Goal: Information Seeking & Learning: Learn about a topic

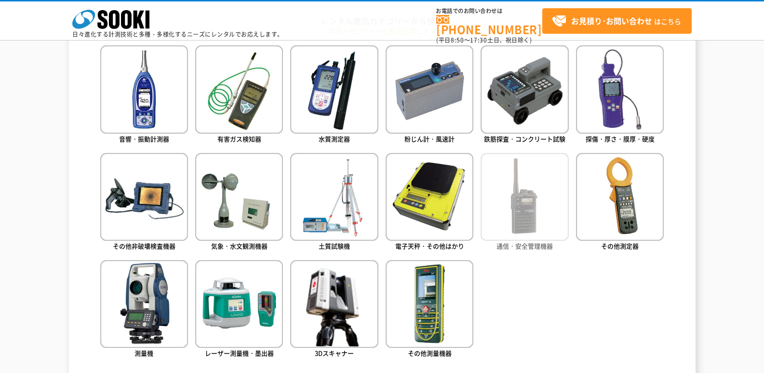
scroll to position [434, 0]
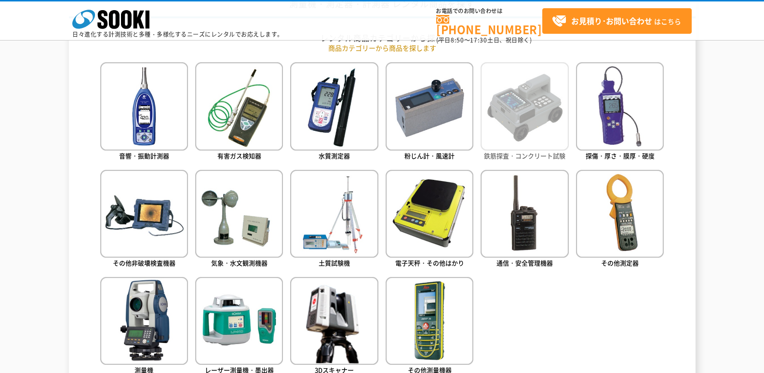
click at [529, 119] on img at bounding box center [525, 106] width 88 height 88
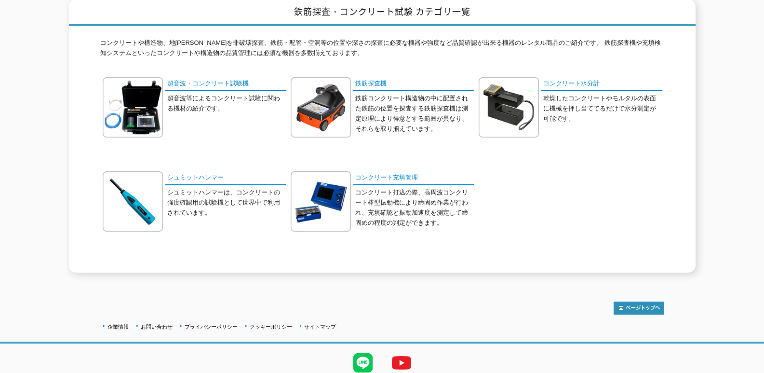
scroll to position [111, 0]
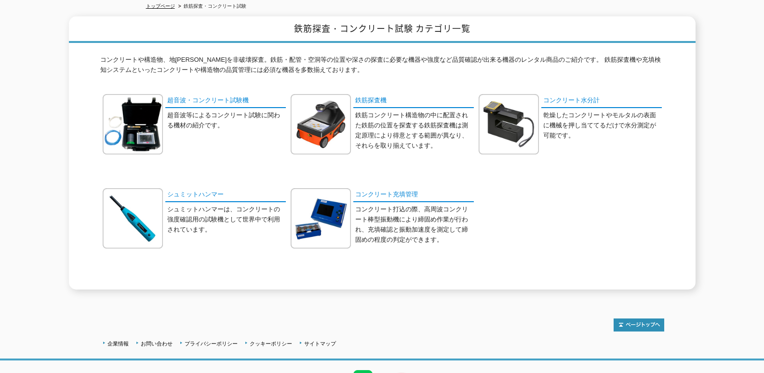
click at [171, 214] on p "シュミットハンマーは、コンクリートの強度確認用の試験機として世界中で利用されています。" at bounding box center [226, 219] width 119 height 30
click at [154, 204] on img at bounding box center [133, 218] width 60 height 60
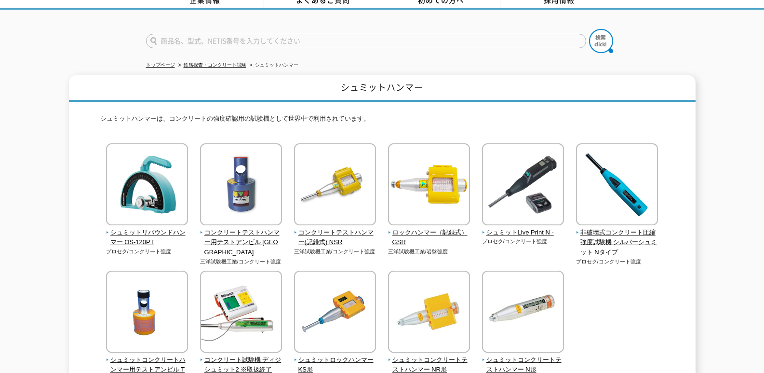
scroll to position [48, 0]
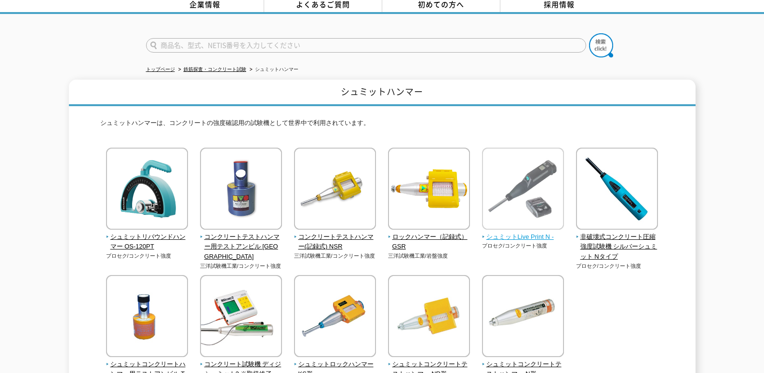
click at [519, 232] on span "シュミットLive Print N -" at bounding box center [523, 237] width 82 height 10
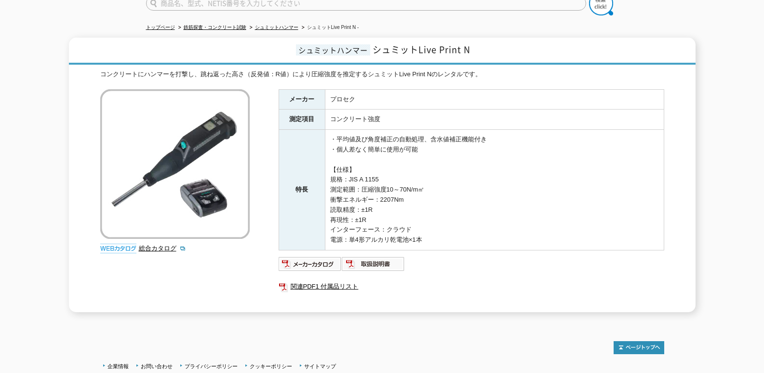
scroll to position [96, 0]
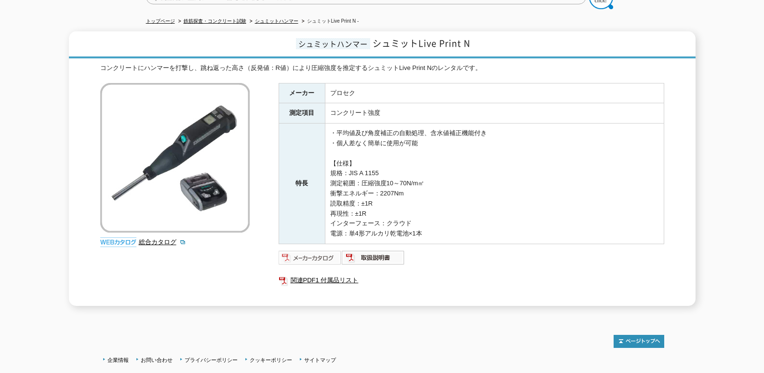
click at [332, 251] on img at bounding box center [310, 257] width 63 height 15
click at [320, 251] on img at bounding box center [310, 257] width 63 height 15
click at [385, 251] on img at bounding box center [373, 257] width 63 height 15
click at [329, 274] on link "関連PDF1 付属品リスト" at bounding box center [472, 280] width 386 height 13
click at [331, 253] on img at bounding box center [310, 257] width 63 height 15
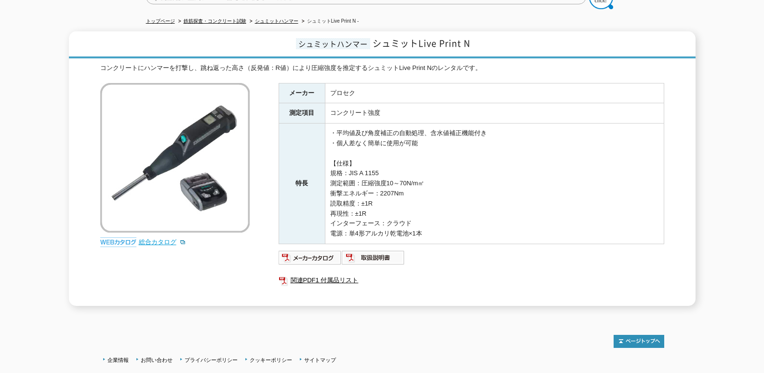
click at [159, 238] on link "総合カタログ" at bounding box center [162, 241] width 47 height 7
click at [332, 251] on img at bounding box center [310, 257] width 63 height 15
click at [373, 252] on img at bounding box center [373, 257] width 63 height 15
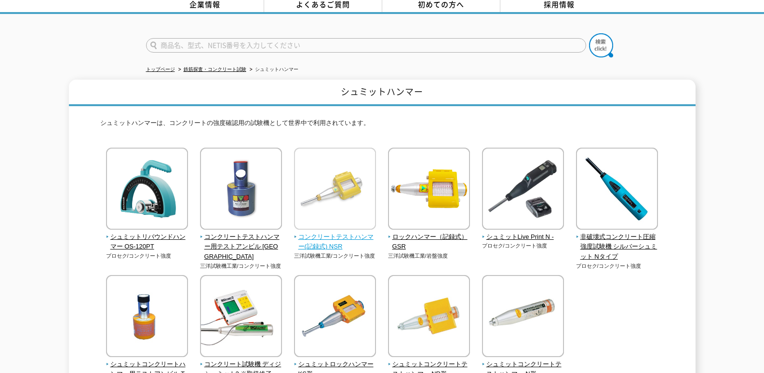
click at [351, 232] on span "コンクリートテストハンマー(記録式) NSR" at bounding box center [335, 242] width 82 height 20
click at [567, 188] on div "シュミットリバウンドハンマー OS-120PT プロセク/コンクリート強度" at bounding box center [382, 282] width 564 height 269
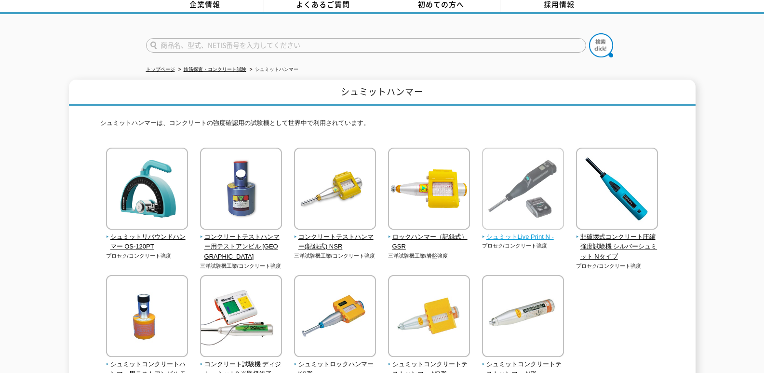
click at [558, 189] on img at bounding box center [523, 190] width 82 height 84
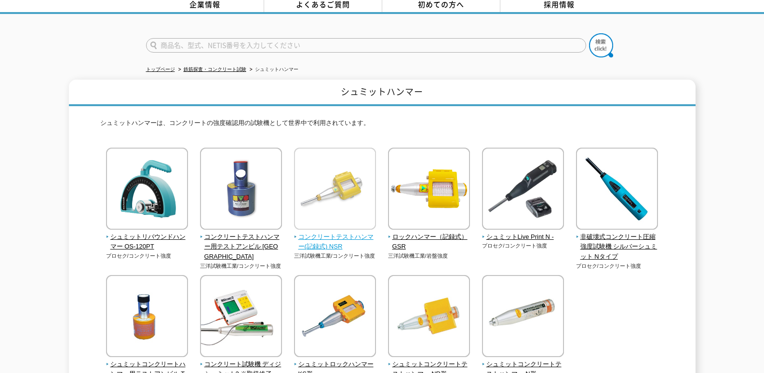
click at [317, 187] on img at bounding box center [335, 190] width 82 height 84
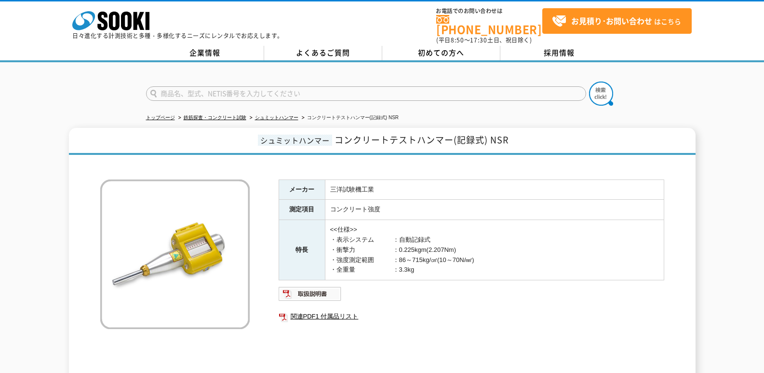
scroll to position [145, 0]
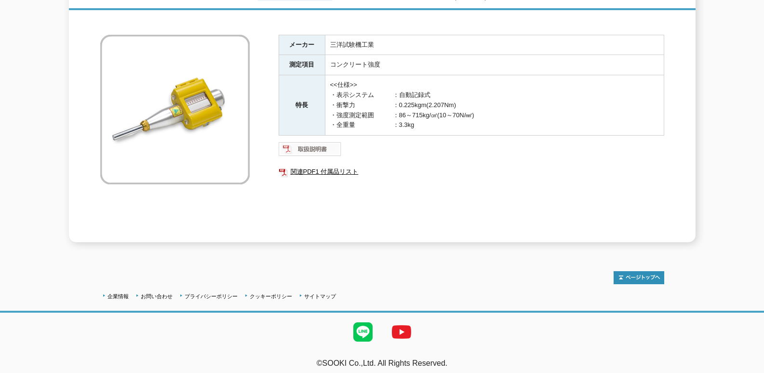
click at [328, 141] on img at bounding box center [310, 148] width 63 height 15
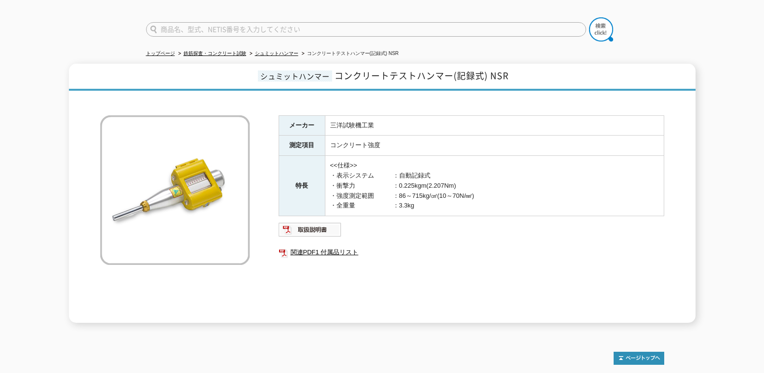
scroll to position [0, 0]
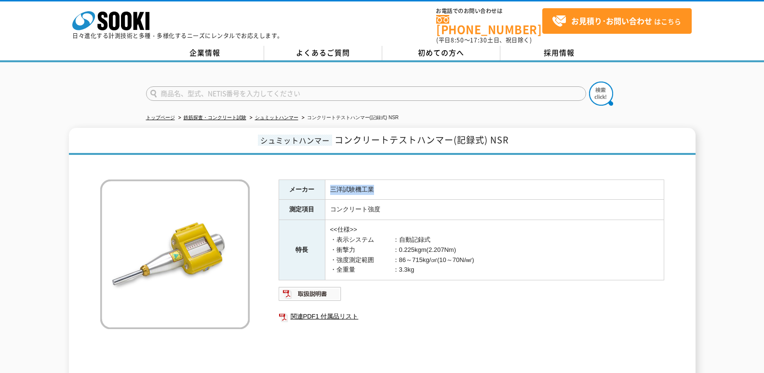
drag, startPoint x: 383, startPoint y: 180, endPoint x: 331, endPoint y: 185, distance: 51.8
click at [331, 185] on td "三洋試験機工業" at bounding box center [494, 189] width 339 height 20
copy td "三洋試験機工業"
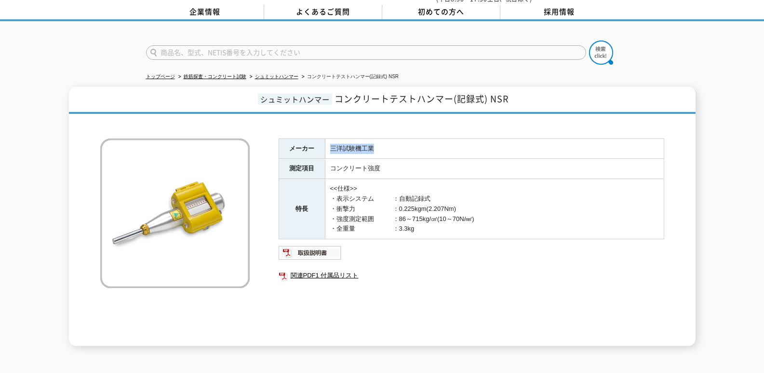
scroll to position [96, 0]
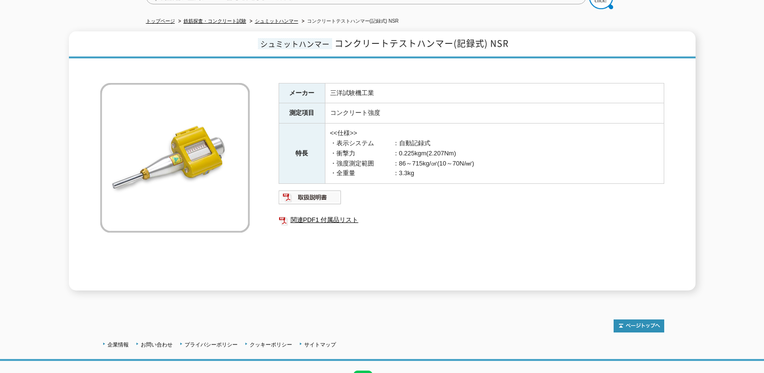
click at [358, 130] on td "<<仕様>> ・表示システム　　　：自動記録式 ・衝撃力　　　　　　：0.225kgm(2.207Nm) ・強度測定範囲　　　：86～715kg/㎠(10～7…" at bounding box center [494, 153] width 339 height 60
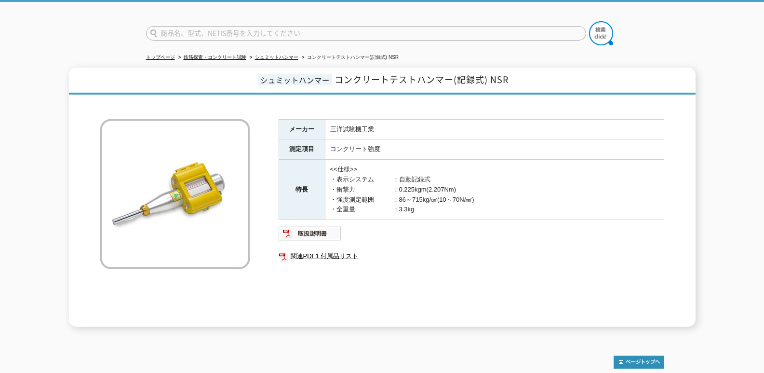
scroll to position [0, 0]
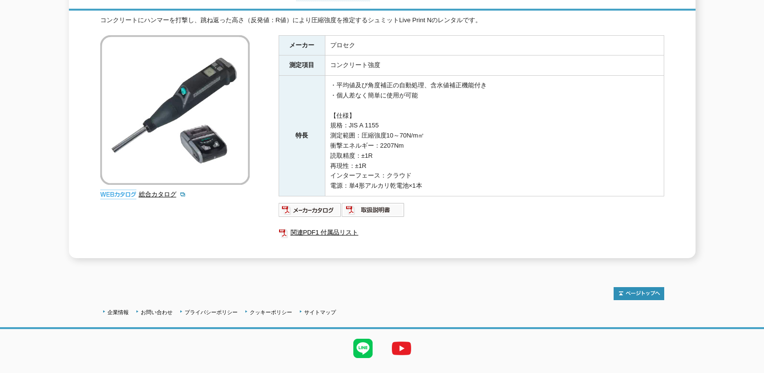
scroll to position [145, 0]
click at [160, 190] on link "総合カタログ" at bounding box center [162, 193] width 47 height 7
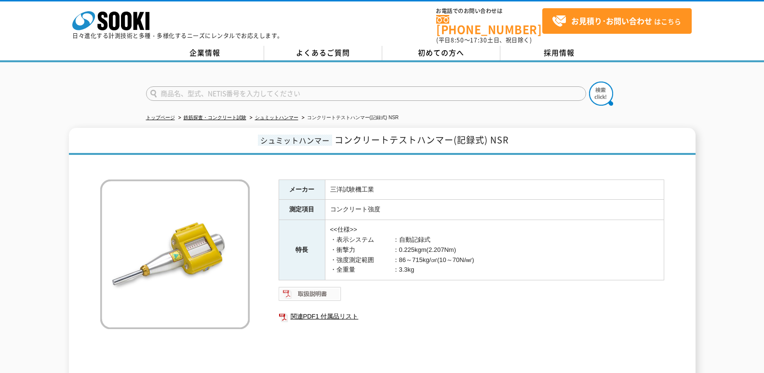
click at [326, 292] on img at bounding box center [310, 293] width 63 height 15
click at [339, 311] on link "関連PDF1 付属品リスト" at bounding box center [472, 316] width 386 height 13
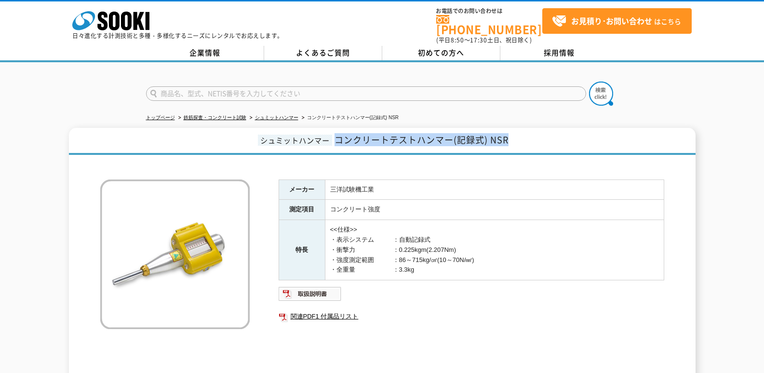
drag, startPoint x: 339, startPoint y: 134, endPoint x: 525, endPoint y: 134, distance: 185.6
click at [525, 134] on h1 "シュミットハンマー コンクリートテストハンマー(記録式) NSR" at bounding box center [382, 141] width 627 height 27
copy span "コンクリートテストハンマー(記録式) NSR"
